Goal: Task Accomplishment & Management: Manage account settings

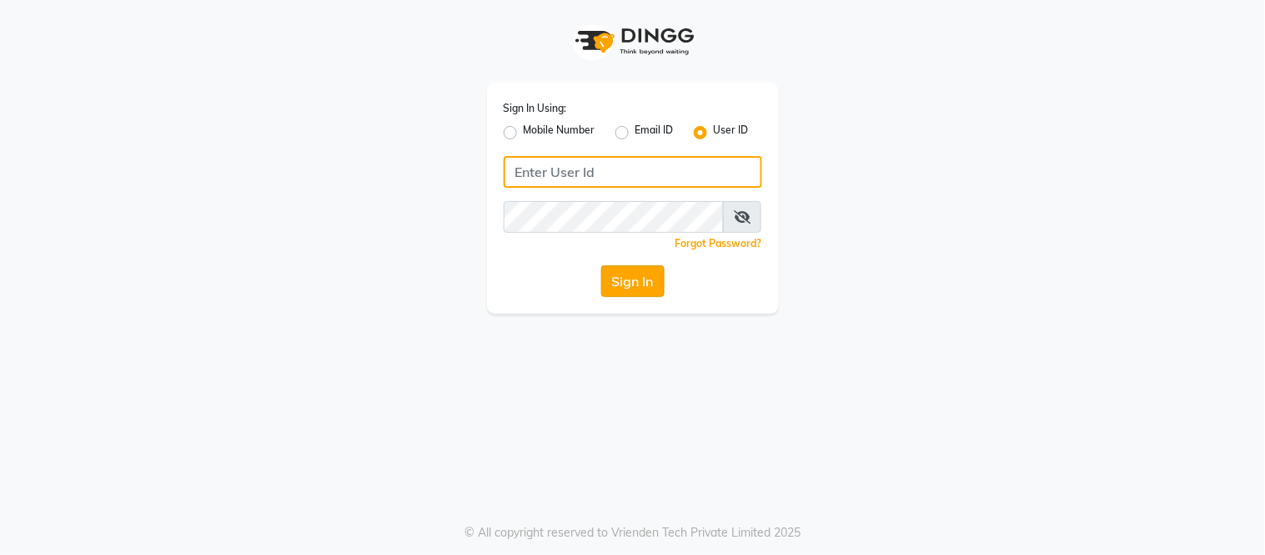
type input "[EMAIL_ADDRESS][DOMAIN_NAME]"
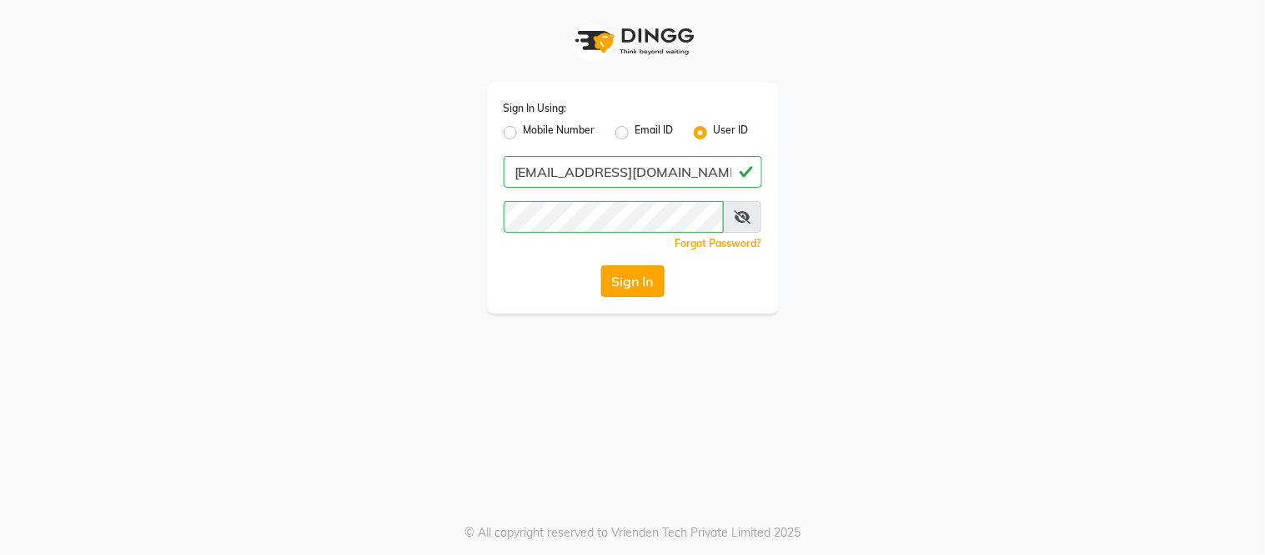
click at [630, 278] on button "Sign In" at bounding box center [632, 281] width 63 height 32
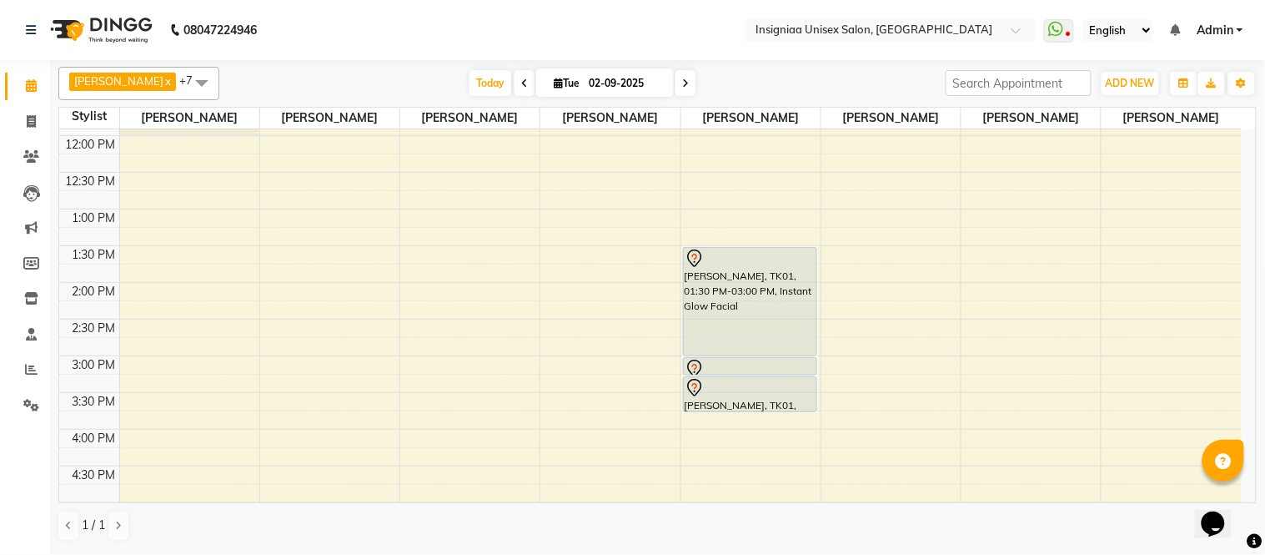
scroll to position [48, 0]
